Goal: Contribute content

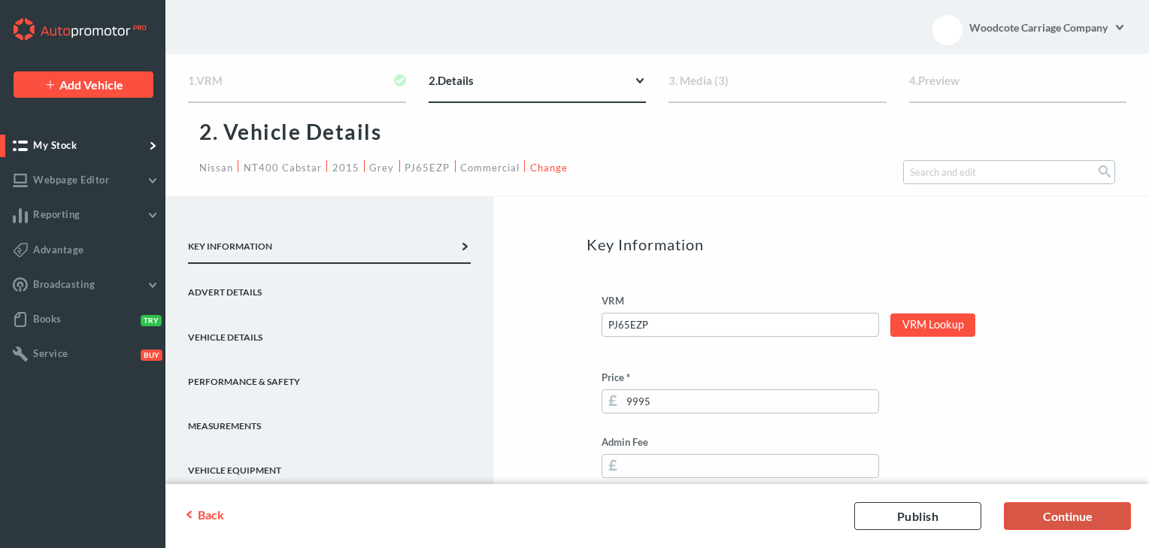
click at [1032, 511] on link "Continue" at bounding box center [1067, 516] width 127 height 28
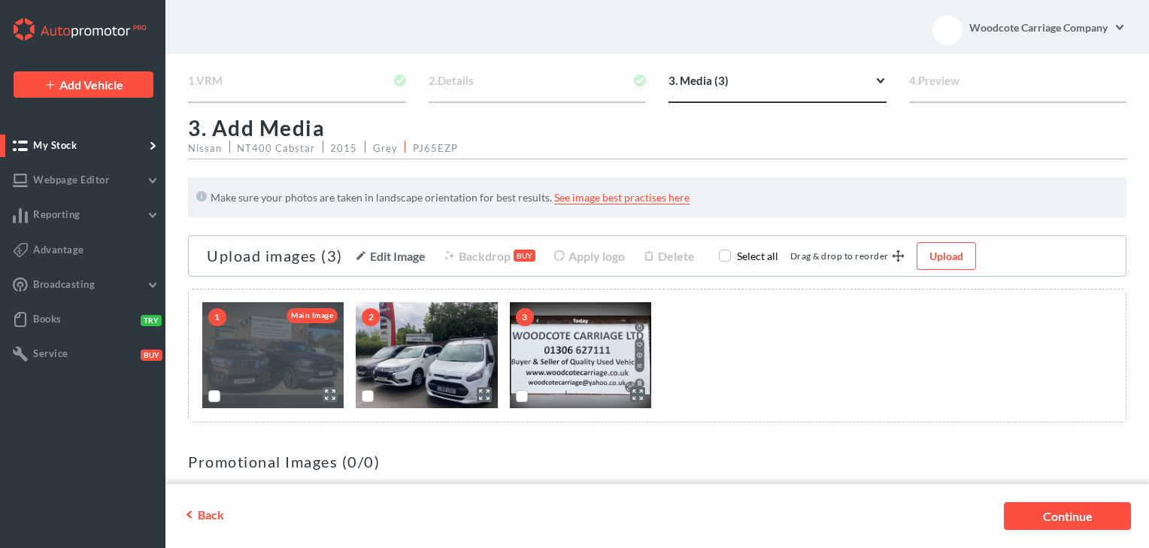
click at [214, 402] on label "scrollable content" at bounding box center [214, 402] width 0 height 0
click at [211, 400] on input "scrollable content" at bounding box center [213, 395] width 10 height 10
checkbox input "true"
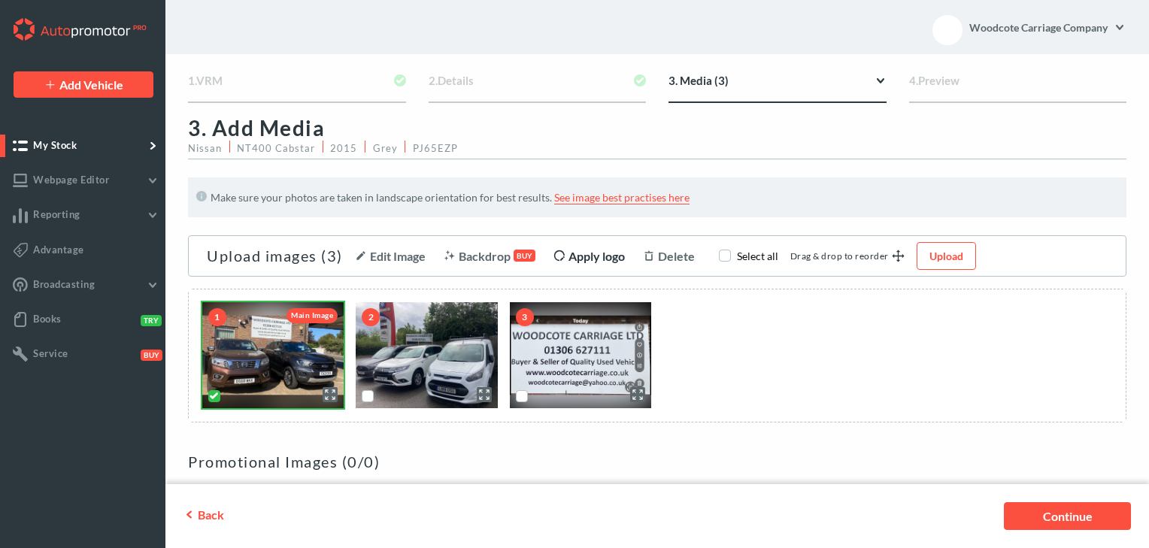
click at [589, 256] on span "Apply logo" at bounding box center [596, 256] width 56 height 14
checkbox input "true"
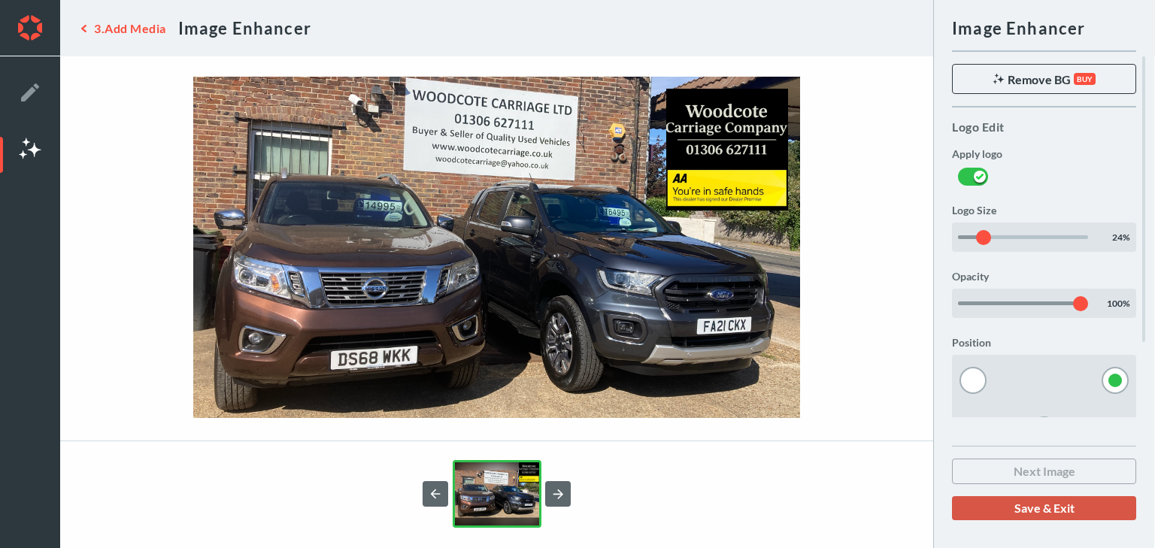
click at [1021, 505] on button "Save & Exit" at bounding box center [1044, 508] width 184 height 24
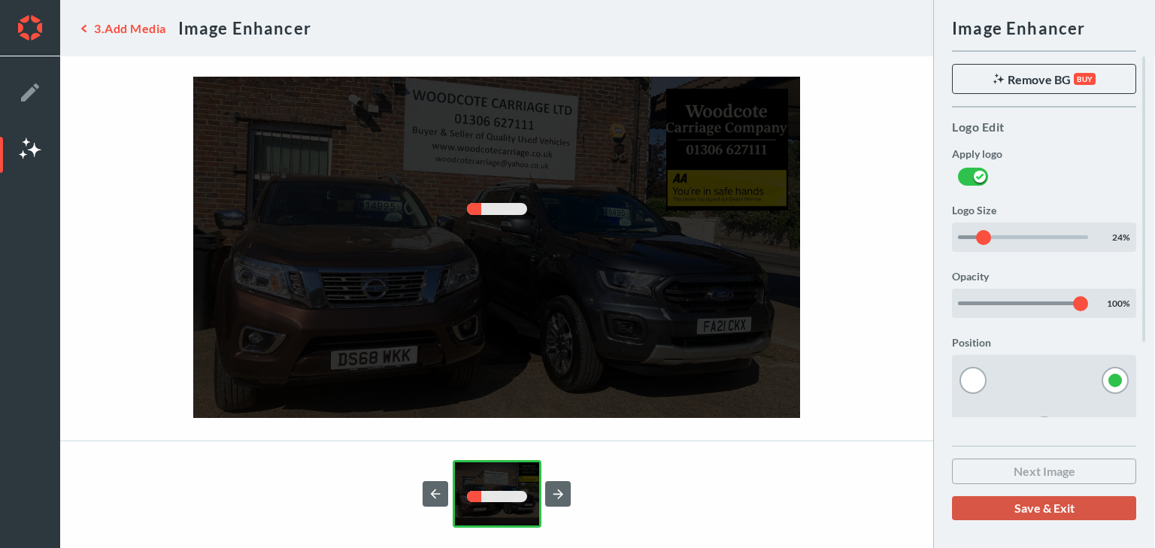
checkbox input "false"
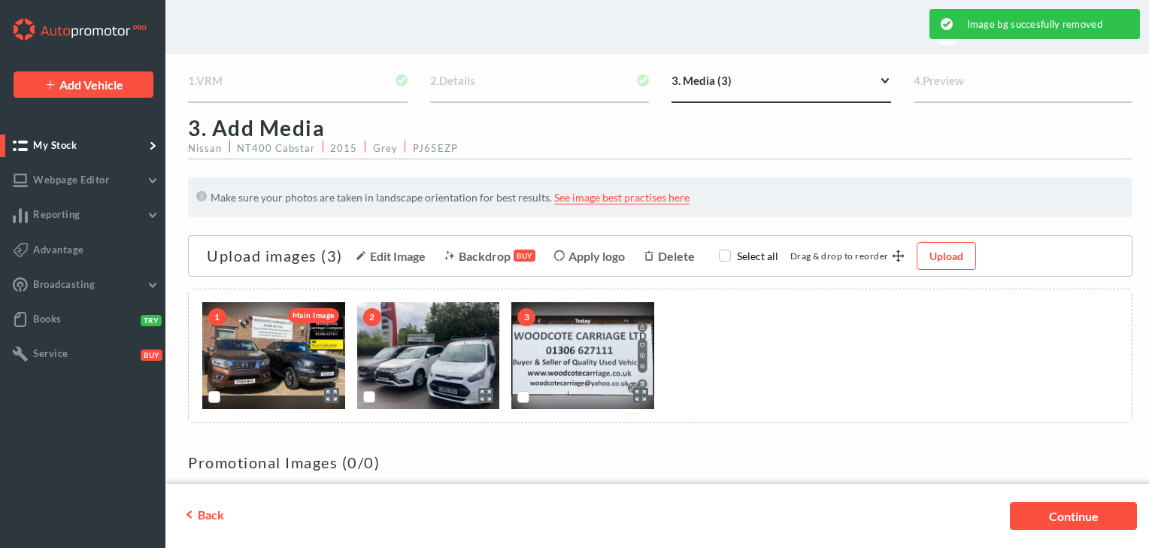
click at [1081, 517] on link "Continue" at bounding box center [1073, 516] width 127 height 28
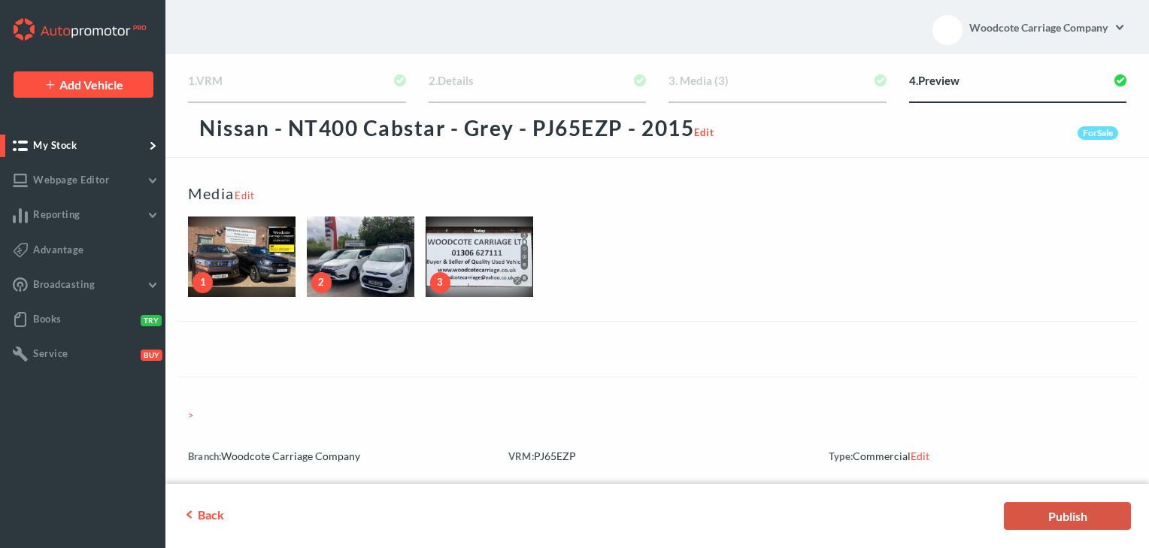
click at [1080, 517] on link "Publish" at bounding box center [1067, 516] width 127 height 28
